Goal: Task Accomplishment & Management: Use online tool/utility

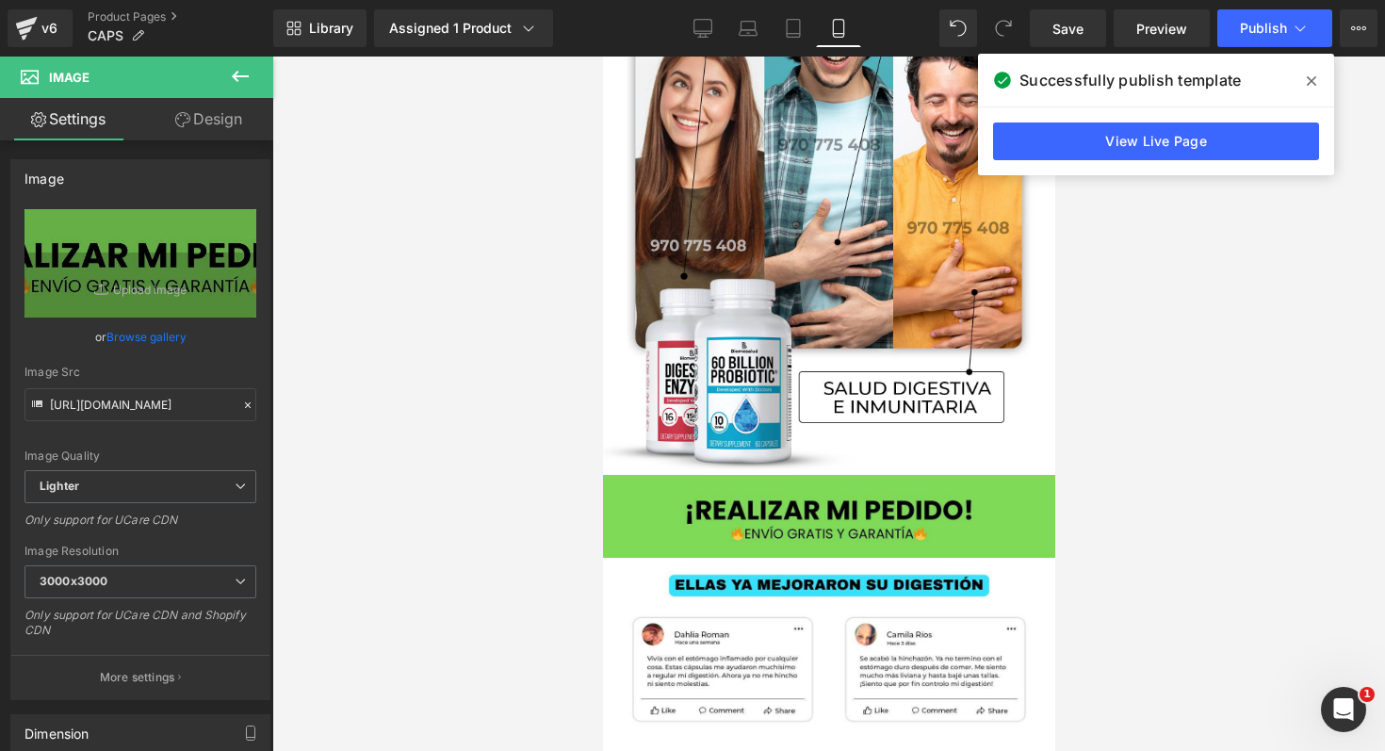
scroll to position [1061, 0]
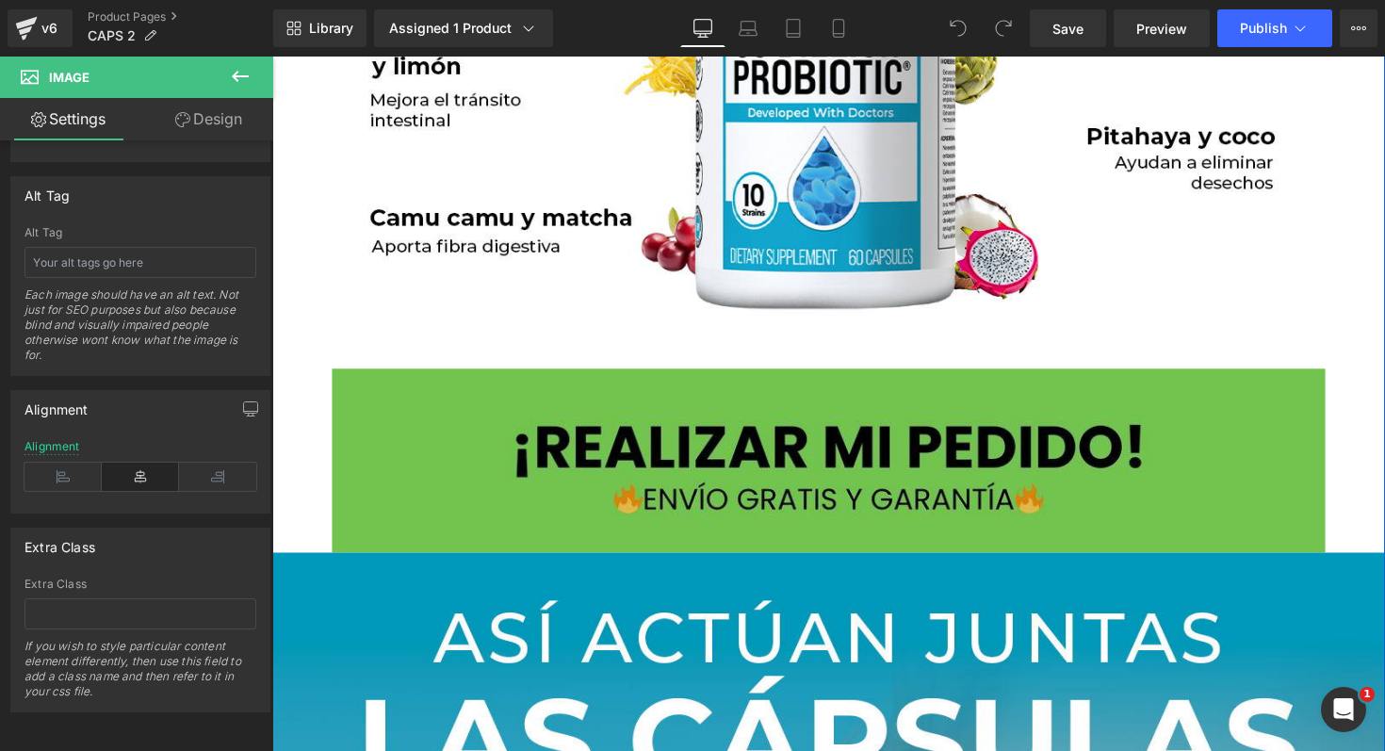
scroll to position [3174, 0]
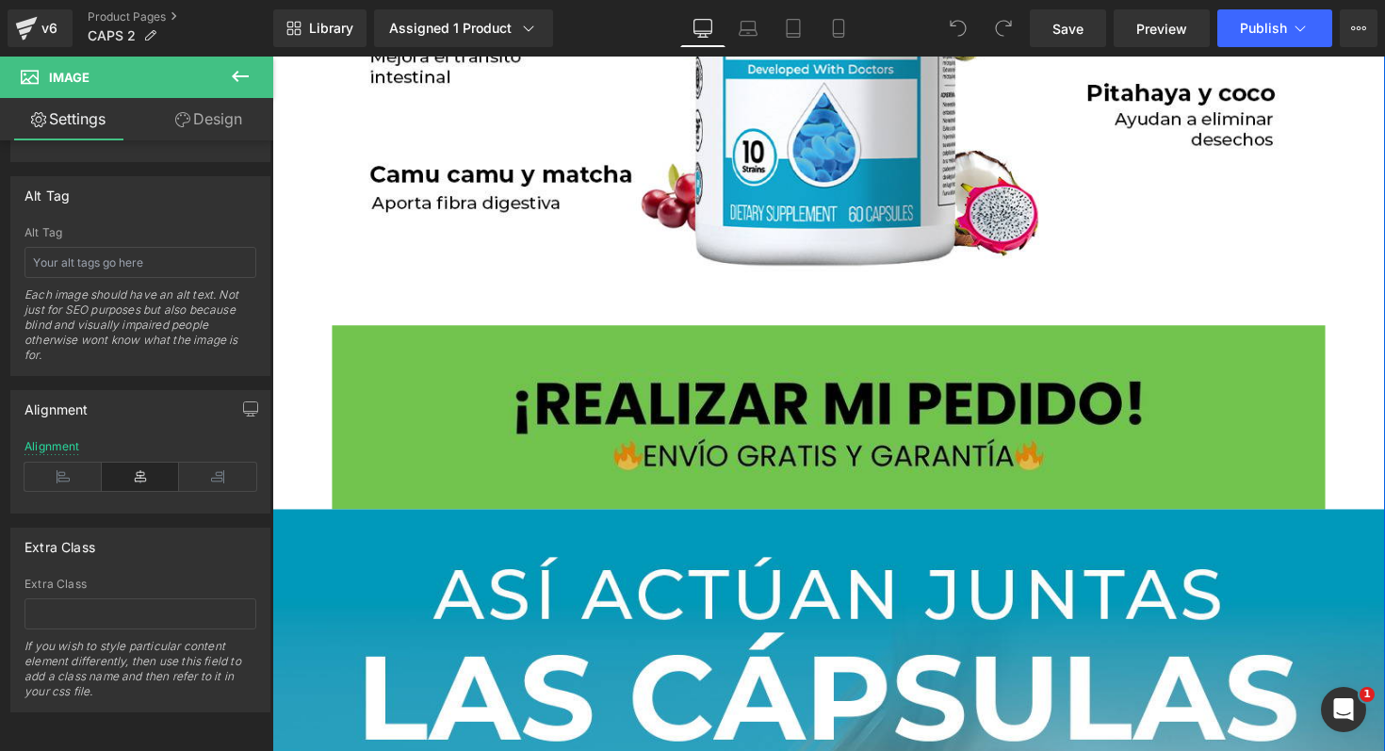
click at [482, 426] on img at bounding box center [843, 426] width 1018 height 188
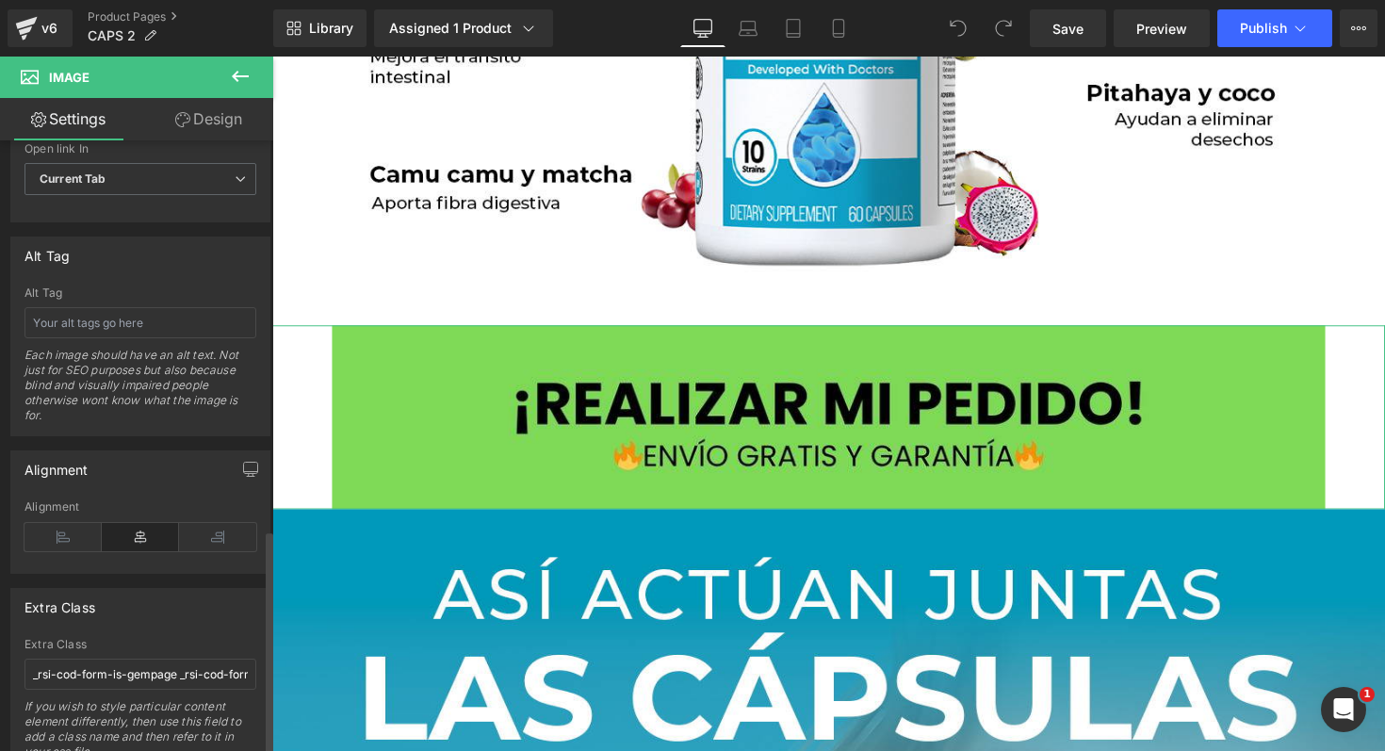
scroll to position [1061, 0]
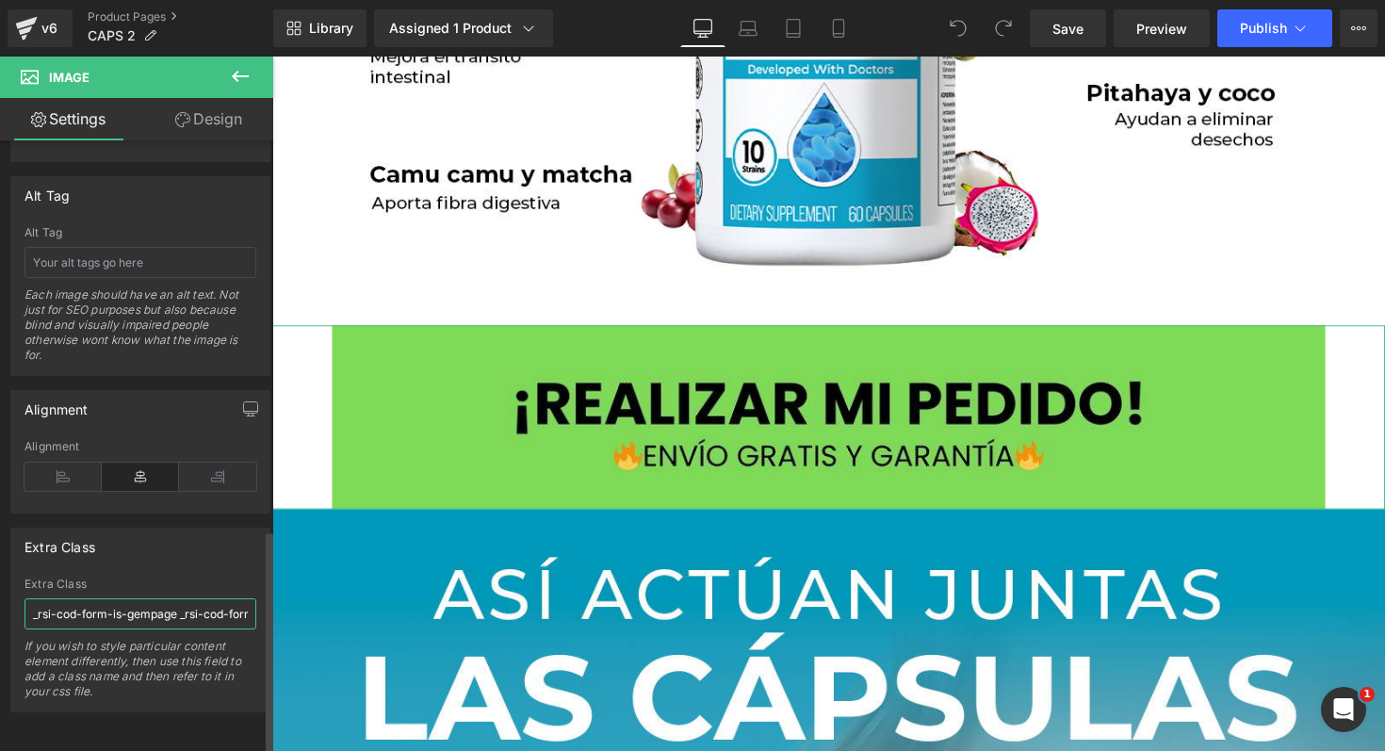
click at [159, 598] on input "_rsi-cod-form-is-gempage _rsi-cod-form-gempages-button-overwrite" at bounding box center [141, 613] width 232 height 31
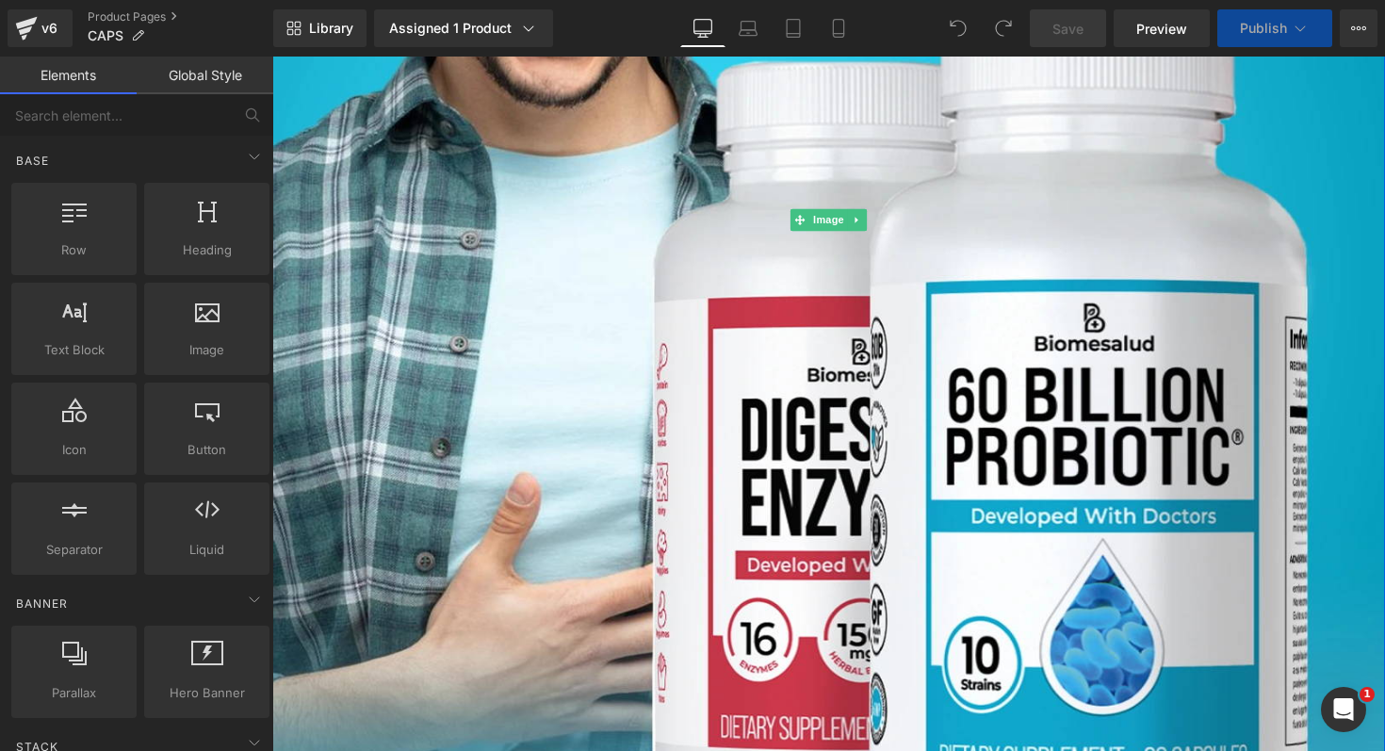
scroll to position [1075, 0]
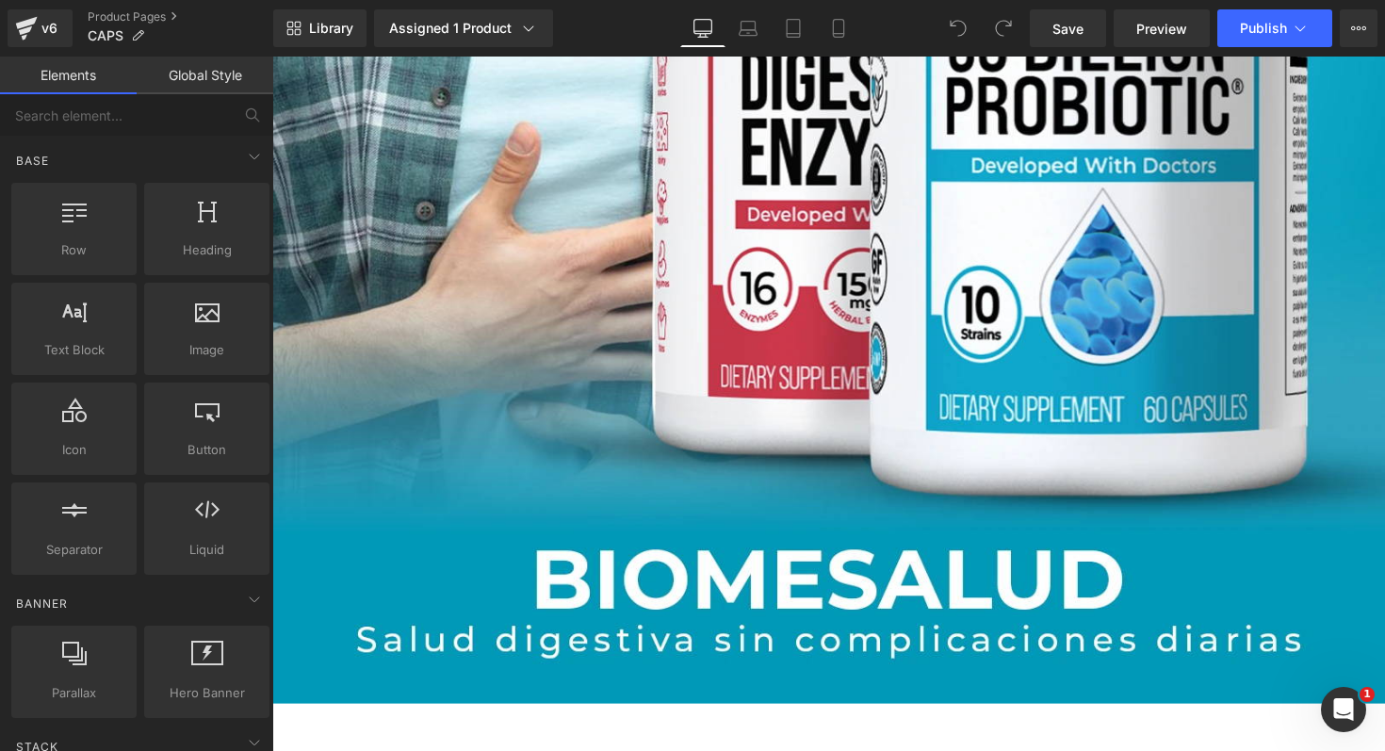
click at [819, 53] on div "Library Assigned 1 Product Product Preview Desinflama tu barriga sin dejar de c…" at bounding box center [829, 28] width 1112 height 57
click at [837, 35] on icon at bounding box center [838, 28] width 19 height 19
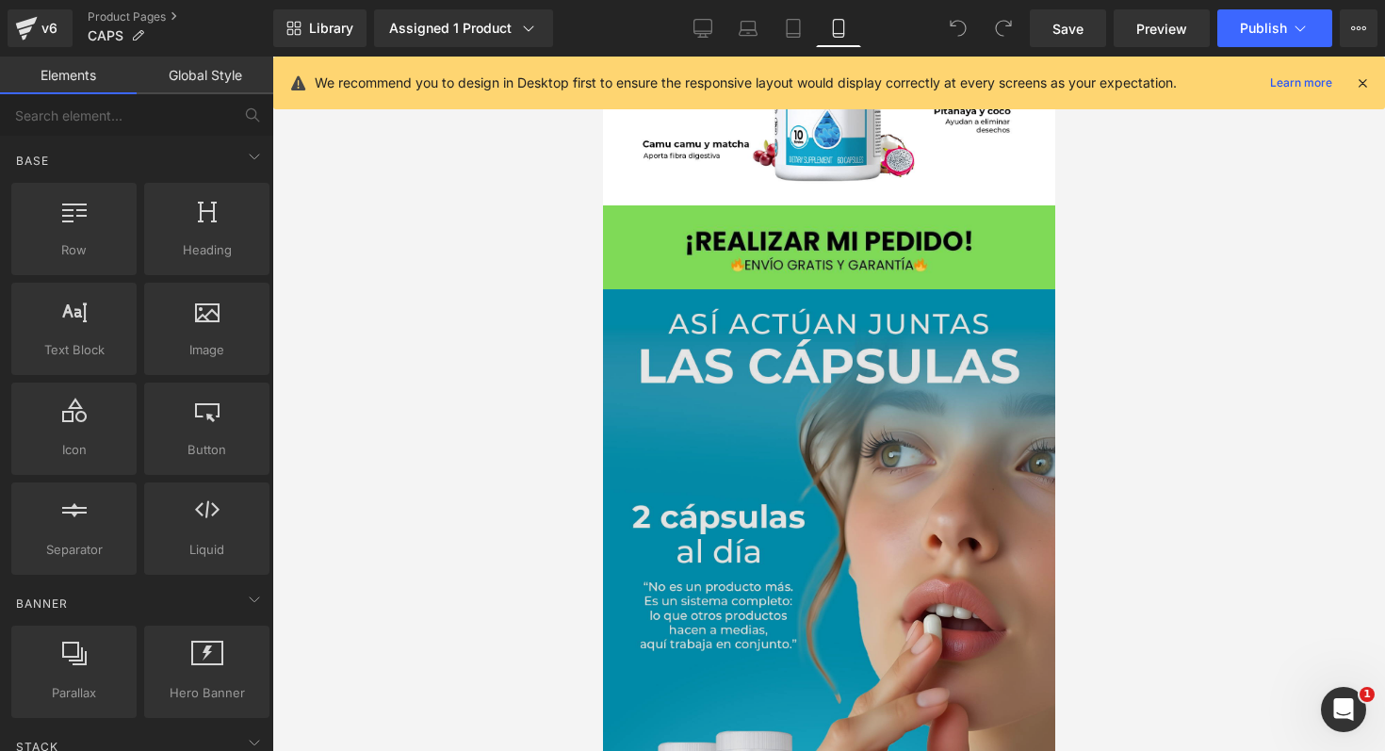
scroll to position [1210, 0]
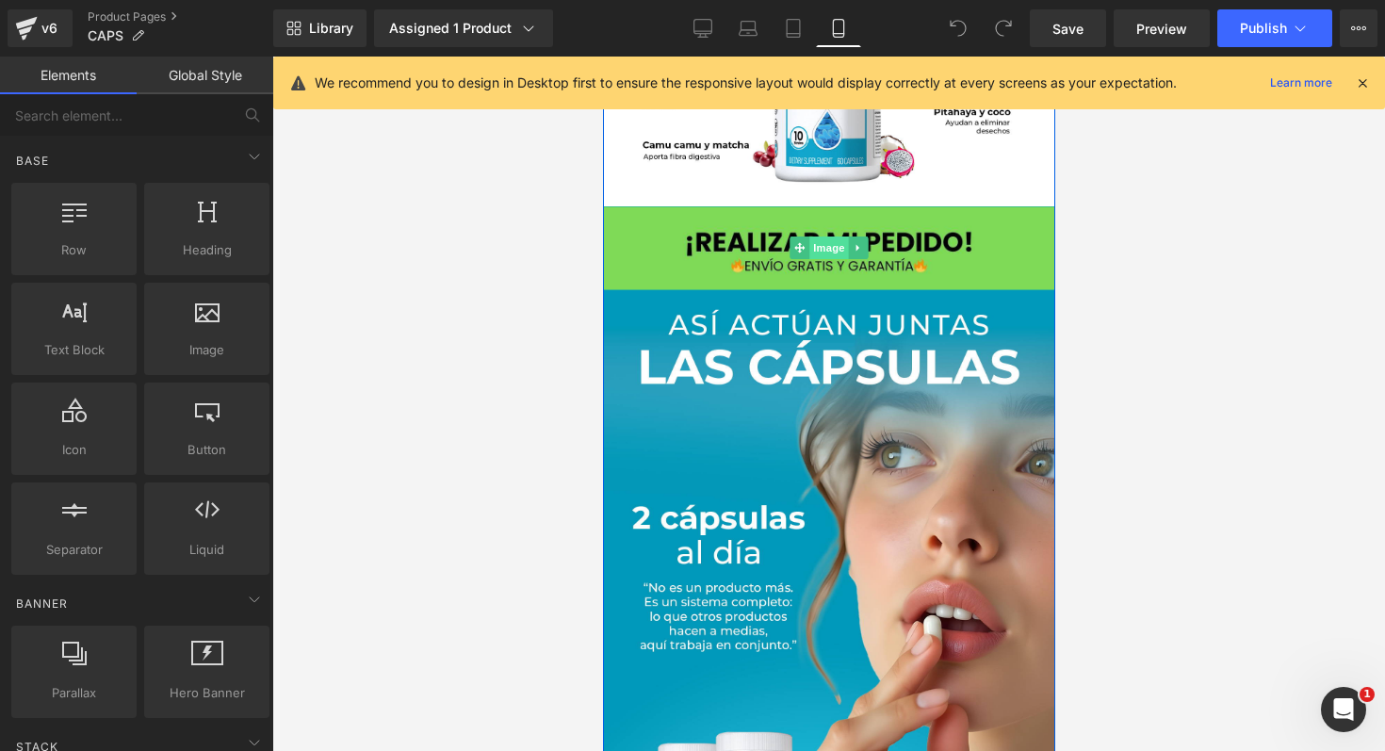
click at [809, 258] on span "Image" at bounding box center [829, 248] width 40 height 23
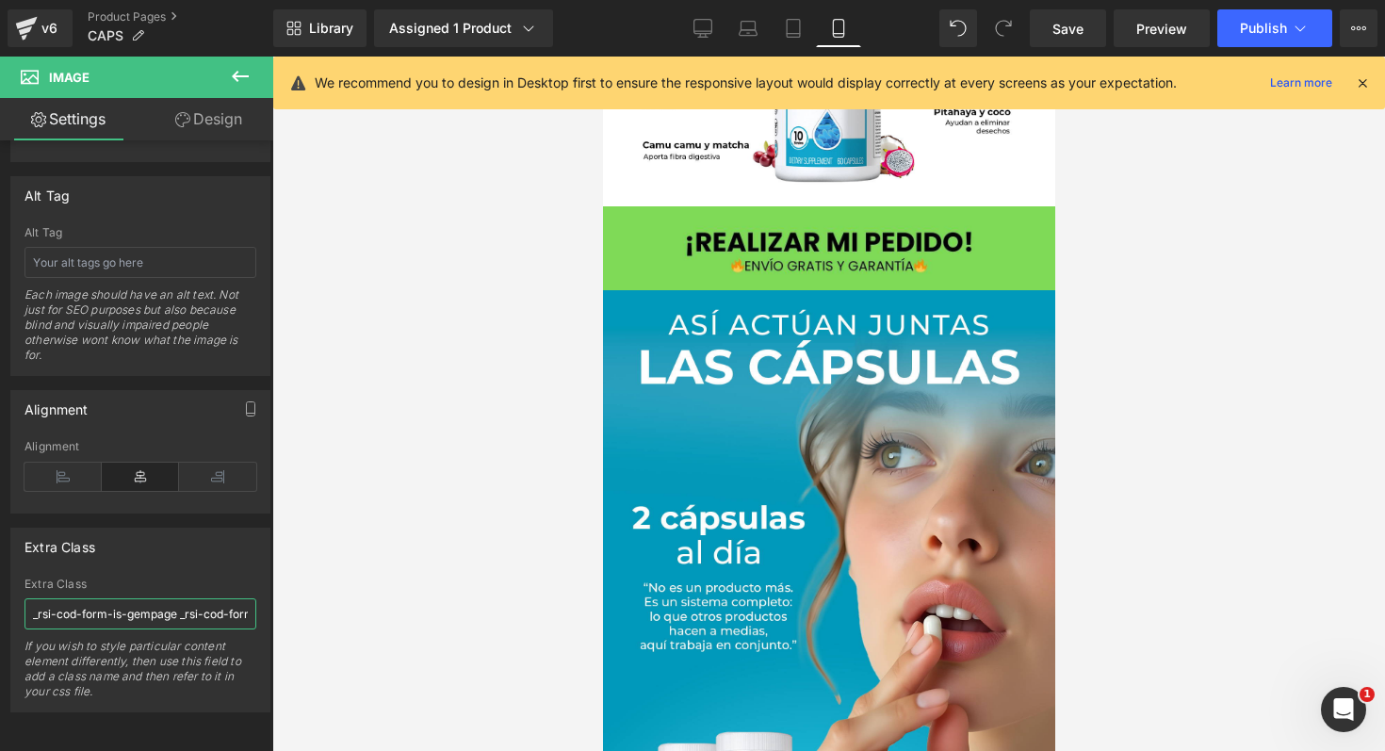
scroll to position [0, 169]
drag, startPoint x: 31, startPoint y: 599, endPoint x: 287, endPoint y: 616, distance: 256.9
click at [287, 617] on div "Image You are previewing how the will restyle your page. You can not edit Eleme…" at bounding box center [692, 391] width 1385 height 783
paste input "_rsi-cod-form-gempages-button-overwrite _rsi-cod-form-is-gempage"
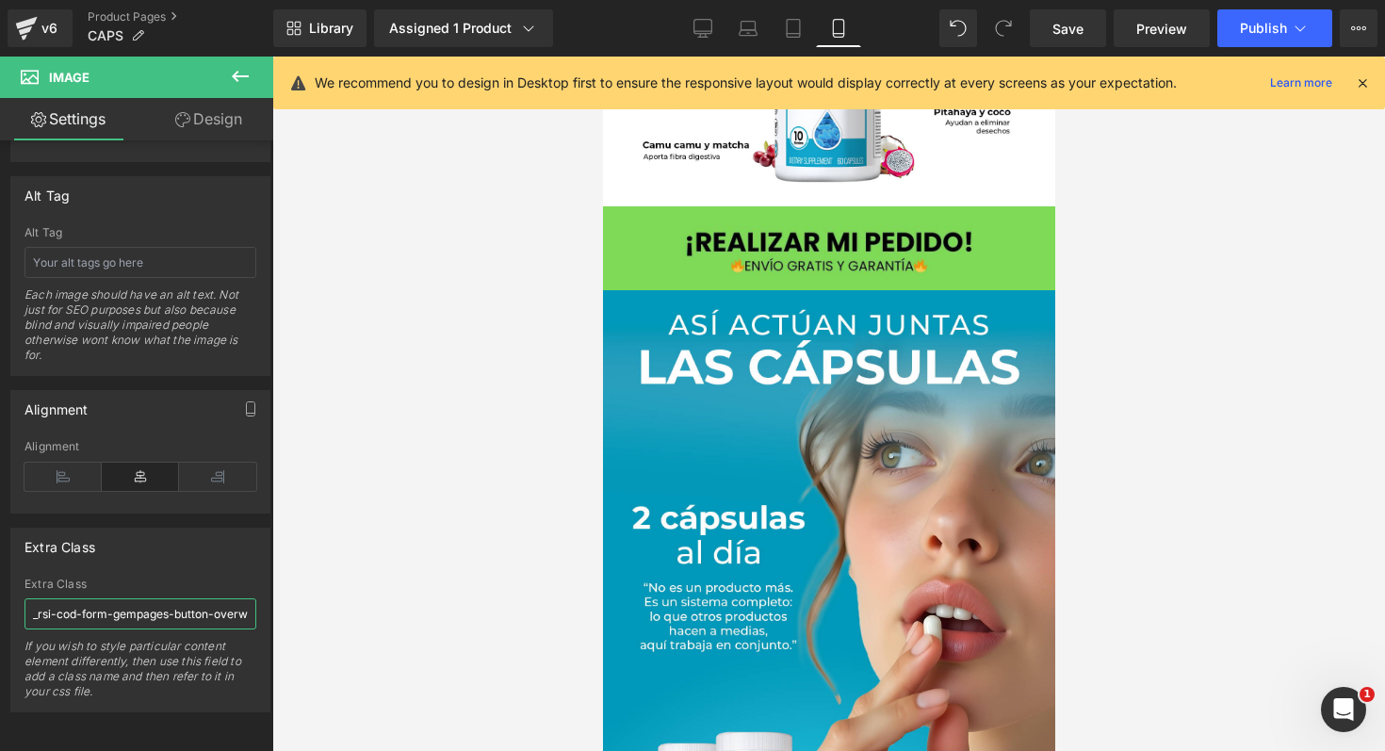
scroll to position [0, 169]
type input "_rsi-cod-form-gempages-button-overwrite _rsi-cod-form-is-gempage"
click at [1061, 25] on span "Save" at bounding box center [1068, 29] width 31 height 20
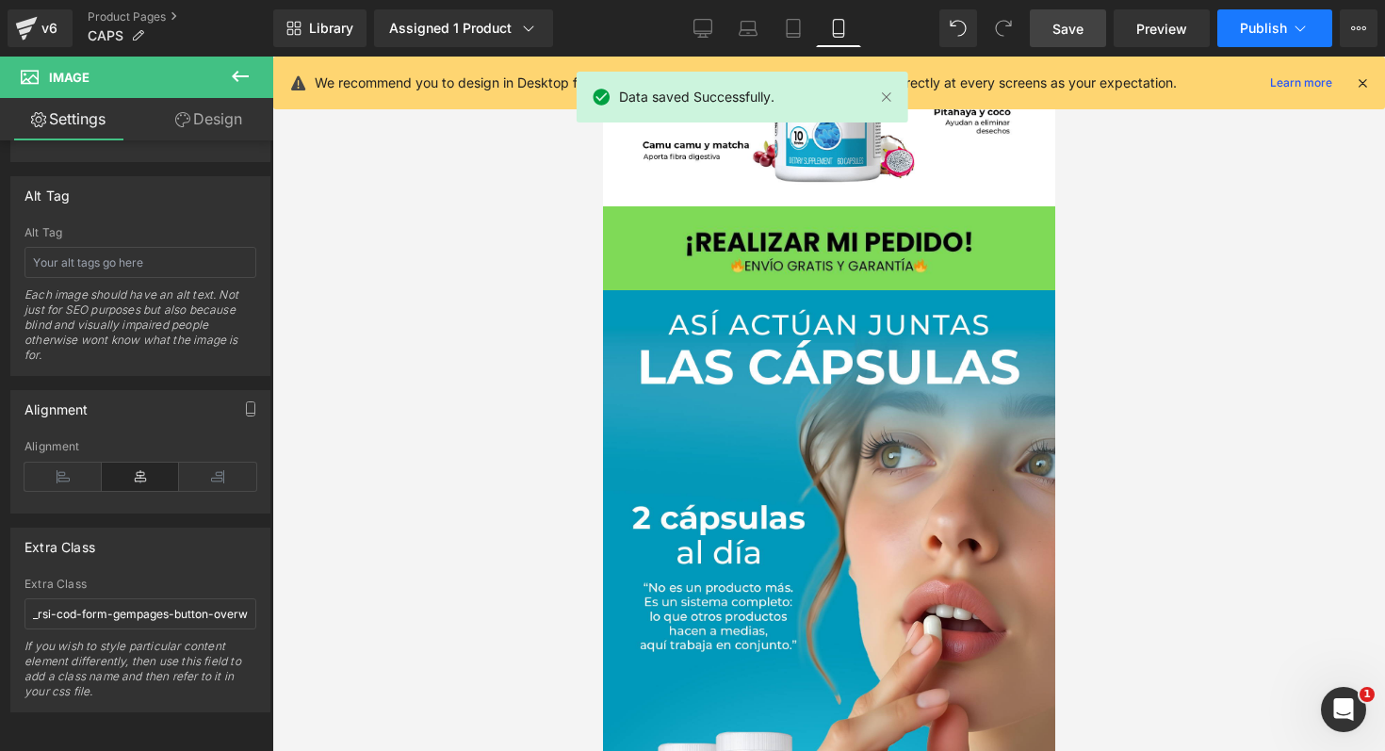
click at [1273, 24] on span "Publish" at bounding box center [1263, 28] width 47 height 15
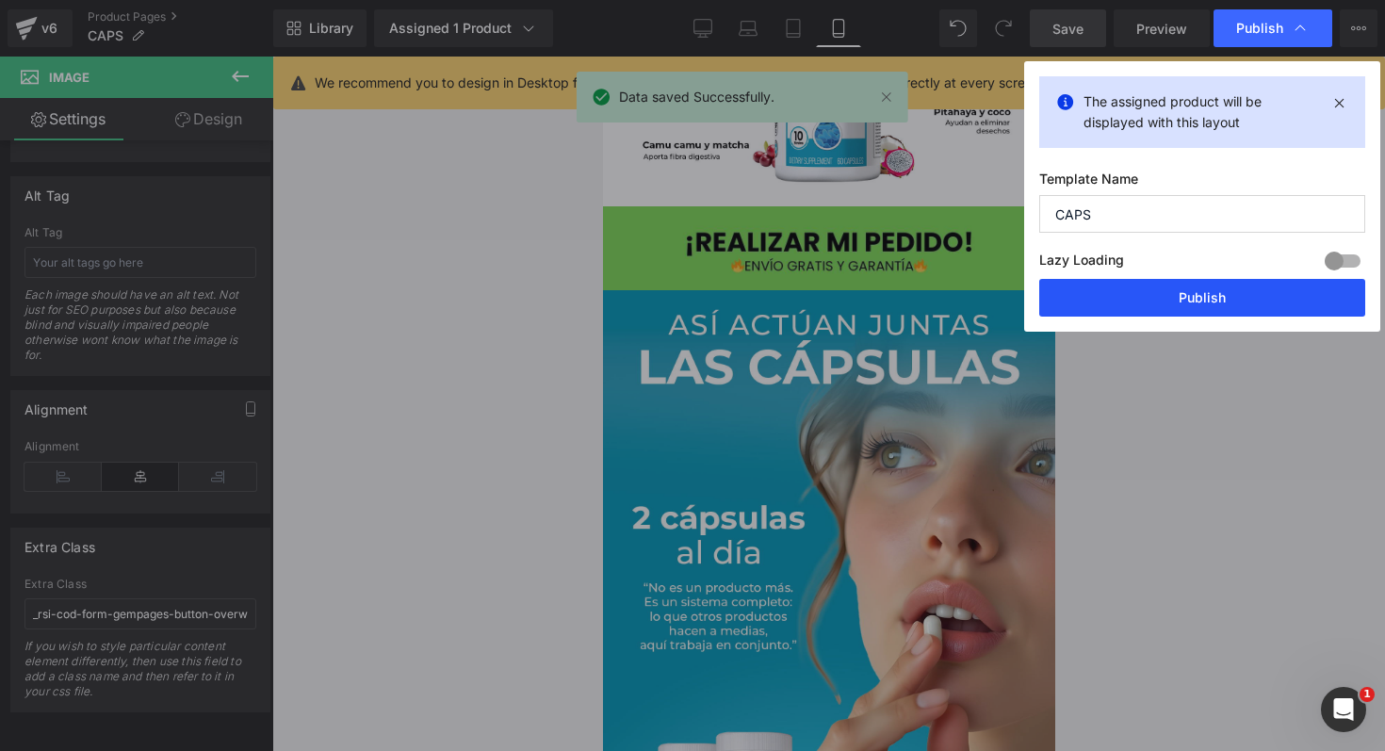
click at [1187, 292] on button "Publish" at bounding box center [1203, 298] width 326 height 38
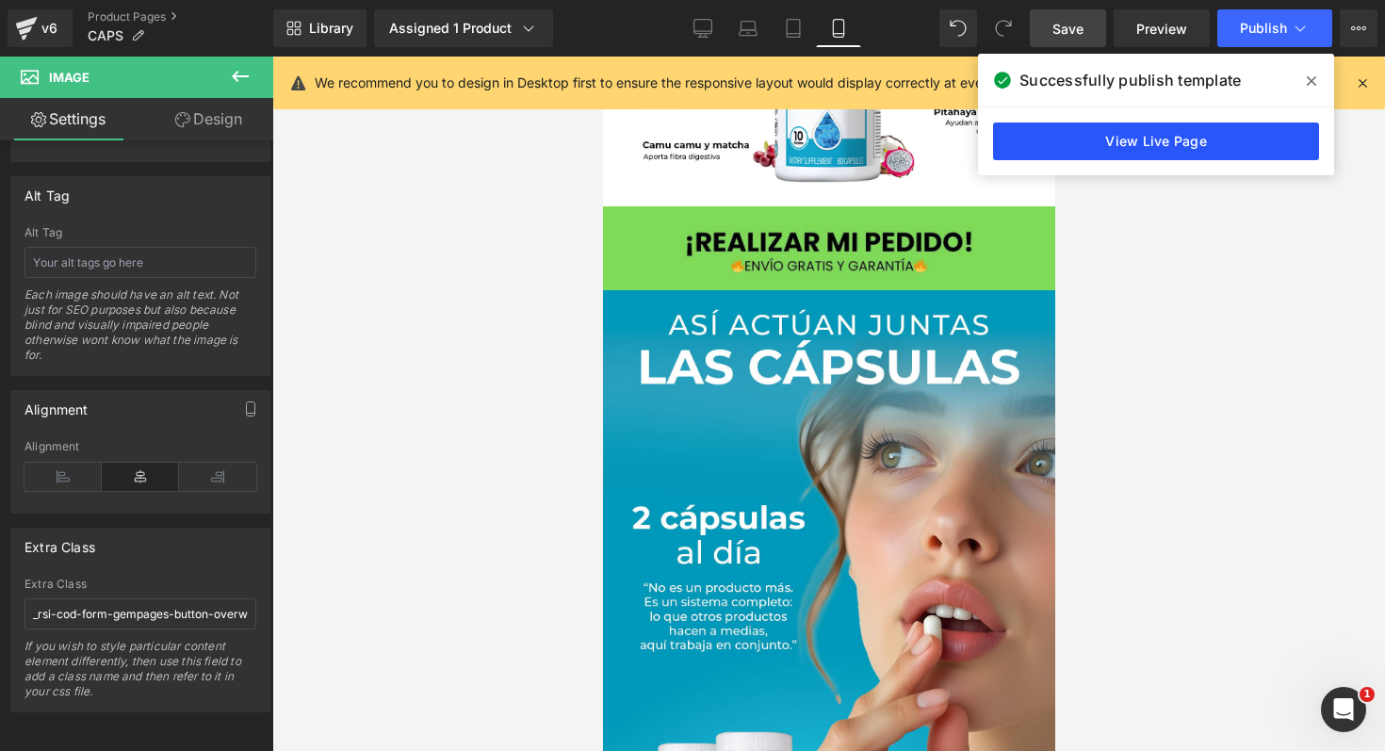
click at [1138, 144] on link "View Live Page" at bounding box center [1156, 142] width 326 height 38
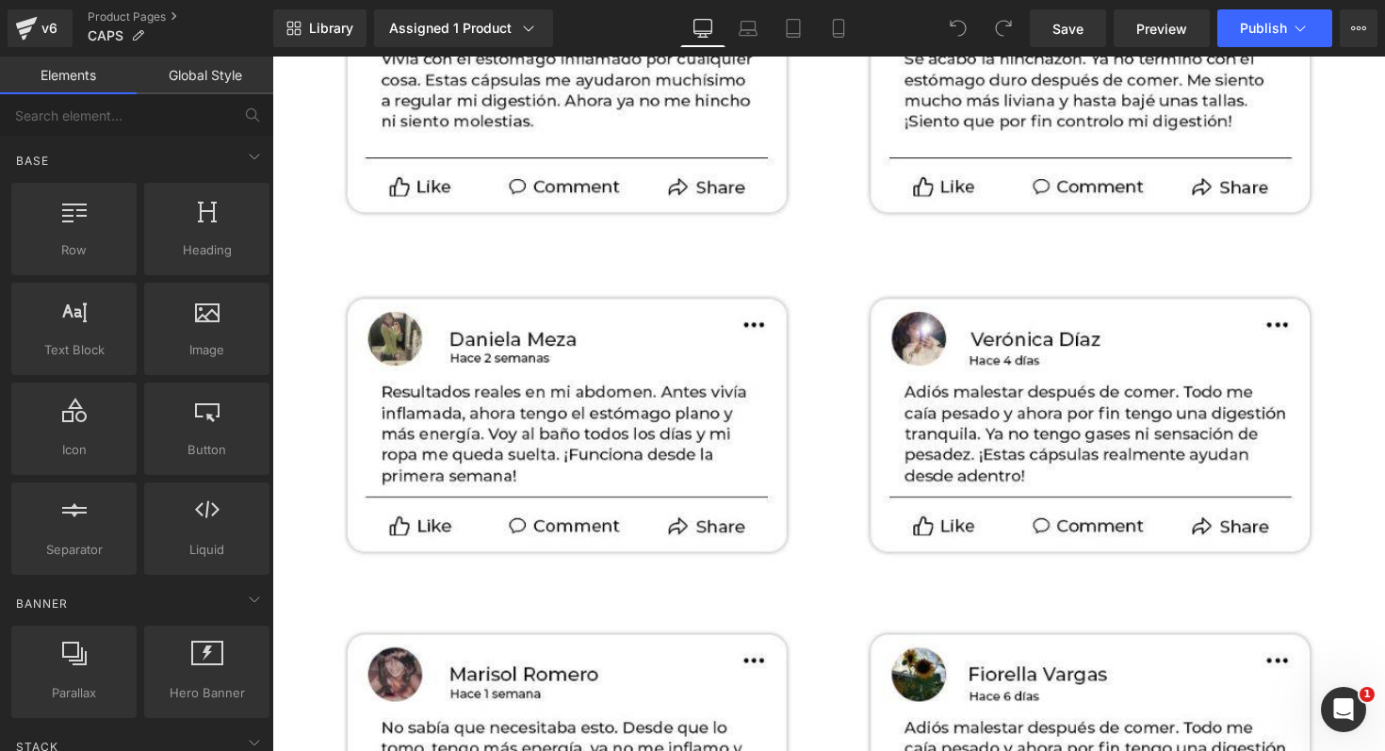
scroll to position [11433, 0]
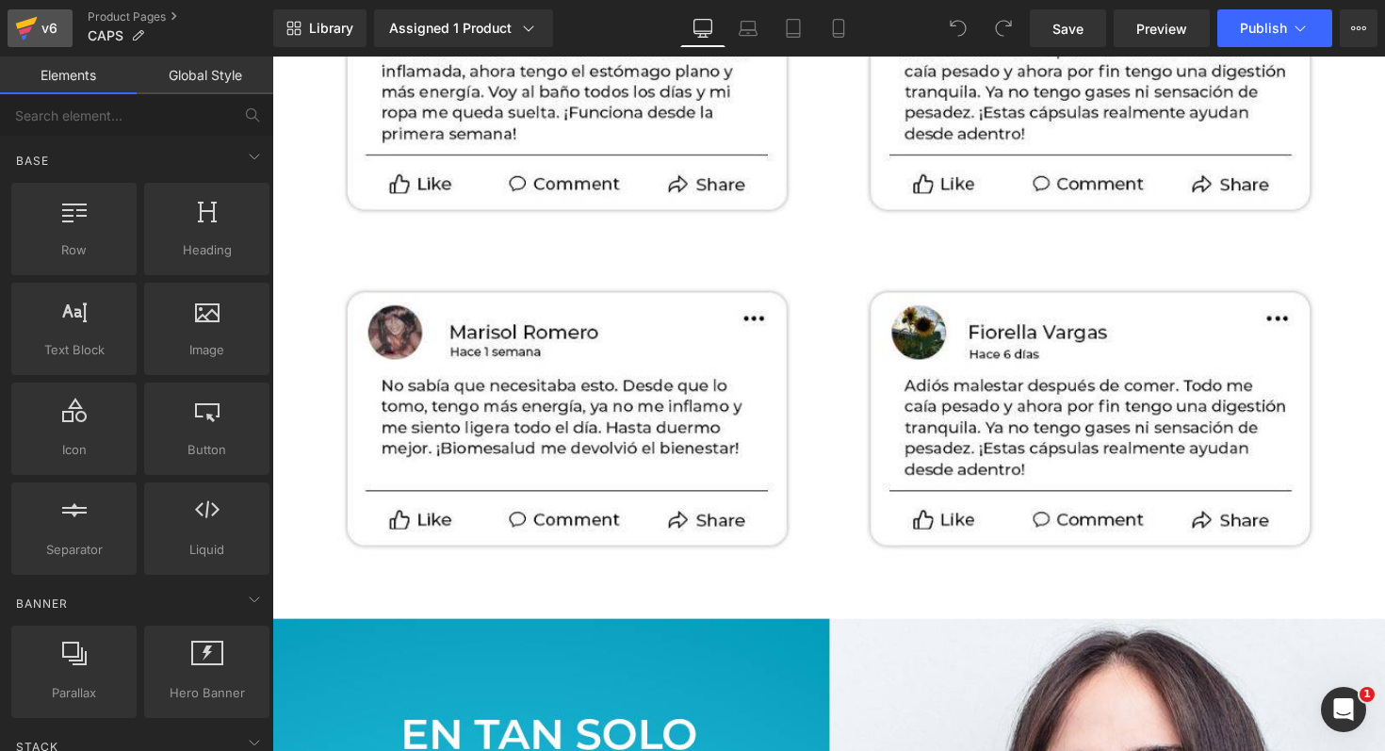
click at [52, 25] on div "v6" at bounding box center [50, 28] width 24 height 25
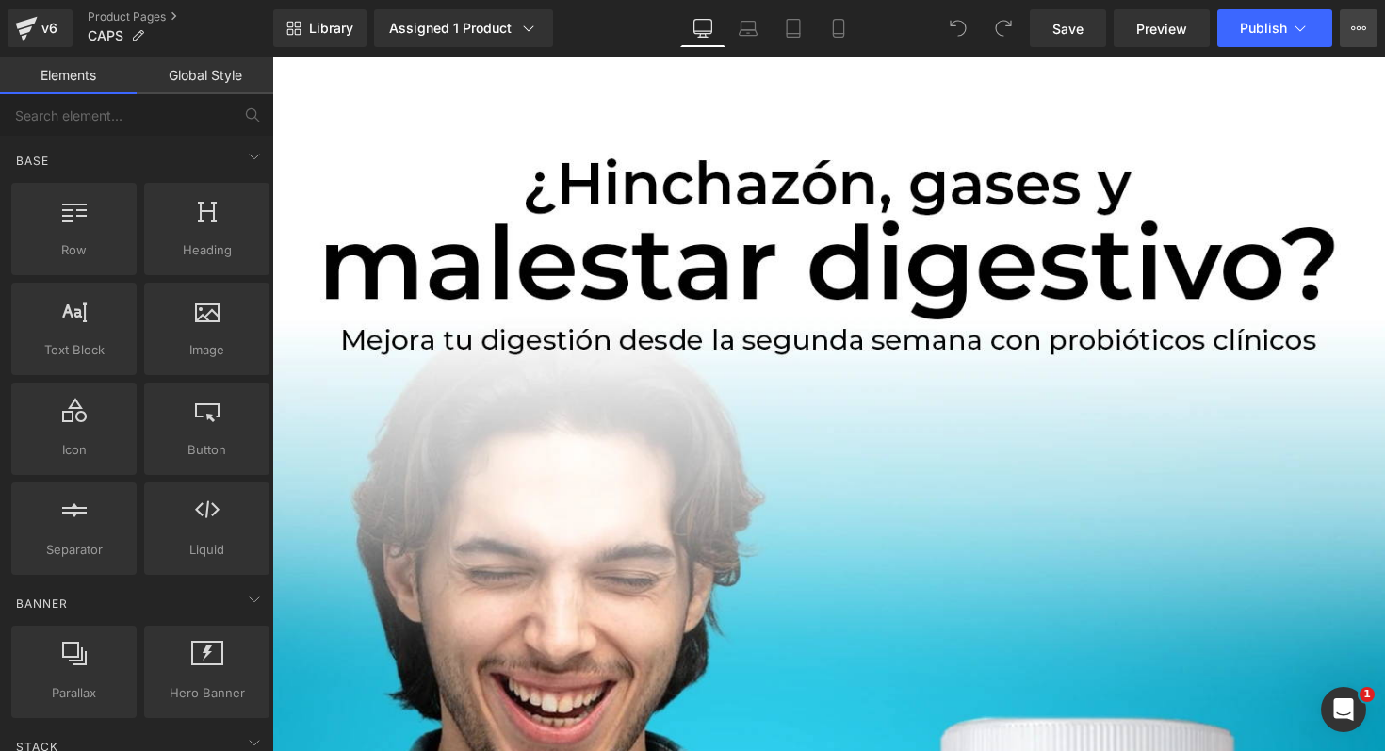
click at [1370, 33] on button "View Live Page View with current Template Save Template to Library Schedule Pub…" at bounding box center [1359, 28] width 38 height 38
